Goal: Entertainment & Leisure: Consume media (video, audio)

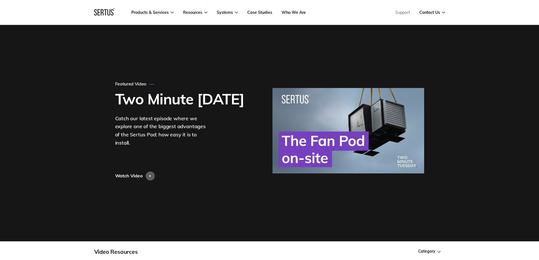
scroll to position [28, 0]
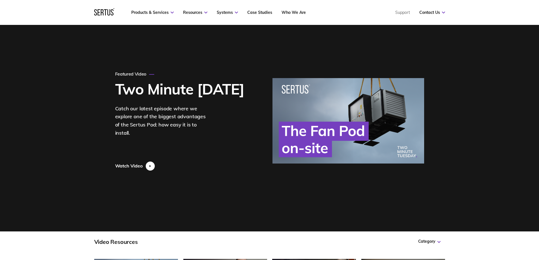
click at [151, 167] on icon at bounding box center [150, 166] width 2 height 2
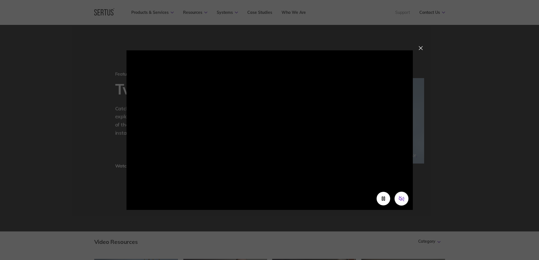
click at [406, 199] on button "Unmute video" at bounding box center [401, 199] width 14 height 14
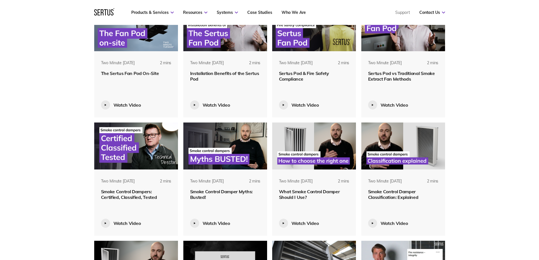
scroll to position [311, 0]
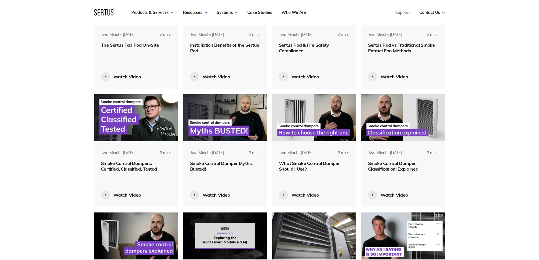
click at [134, 133] on img at bounding box center [136, 117] width 84 height 47
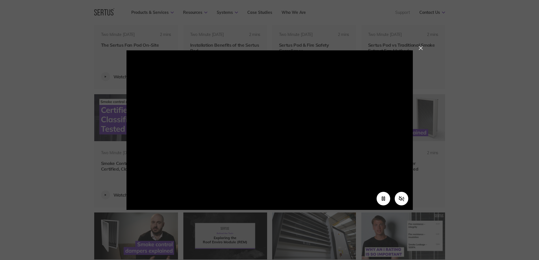
click at [289, 143] on video at bounding box center [269, 121] width 286 height 143
click at [406, 198] on button "Unmute video" at bounding box center [401, 199] width 14 height 14
click at [420, 49] on div at bounding box center [421, 48] width 4 height 4
